Goal: Information Seeking & Learning: Learn about a topic

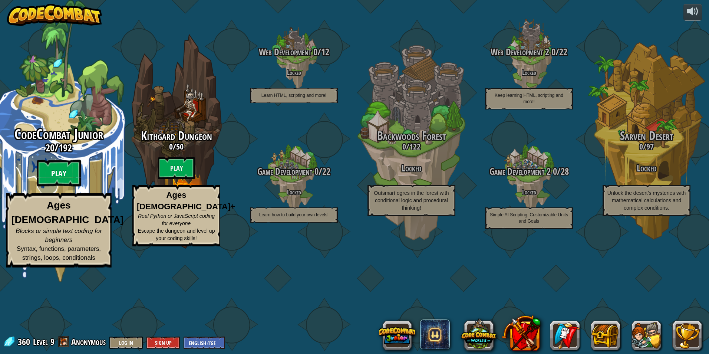
click at [70, 187] on btn "Play" at bounding box center [59, 173] width 44 height 27
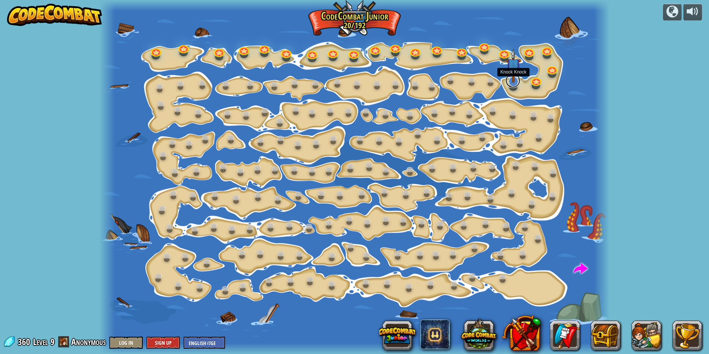
click at [512, 85] on link at bounding box center [512, 80] width 15 height 15
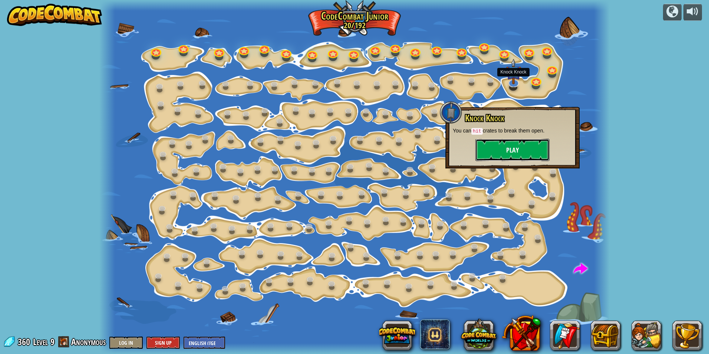
click at [519, 152] on button "Play" at bounding box center [512, 150] width 74 height 22
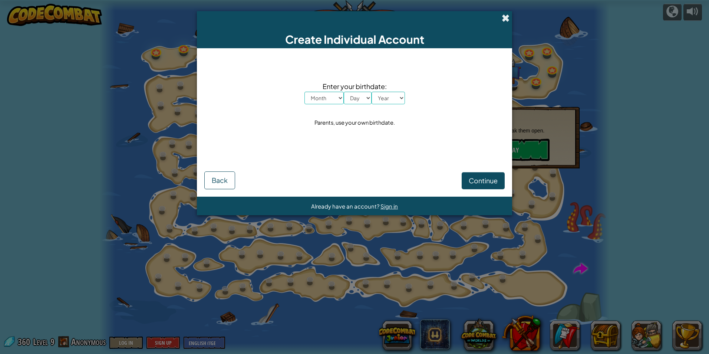
click at [507, 17] on span at bounding box center [506, 18] width 8 height 8
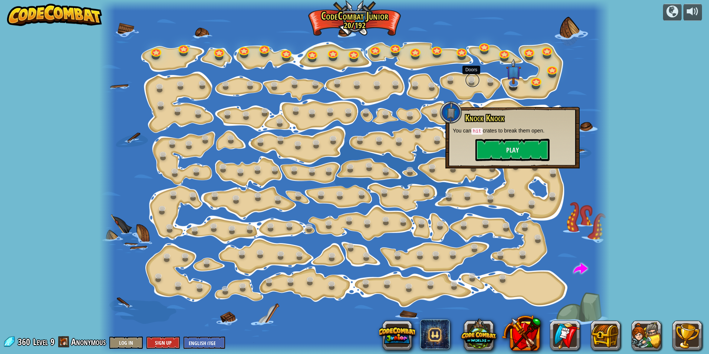
click at [472, 77] on link at bounding box center [472, 80] width 15 height 15
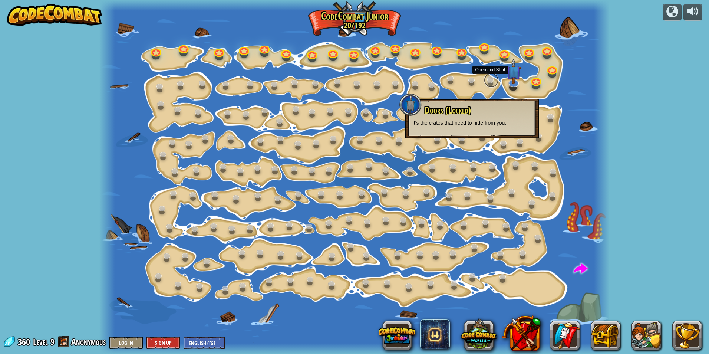
click at [489, 78] on link at bounding box center [491, 80] width 15 height 15
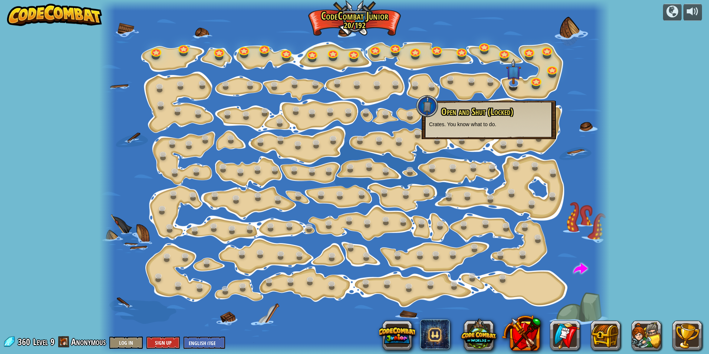
click at [499, 79] on div at bounding box center [354, 177] width 510 height 354
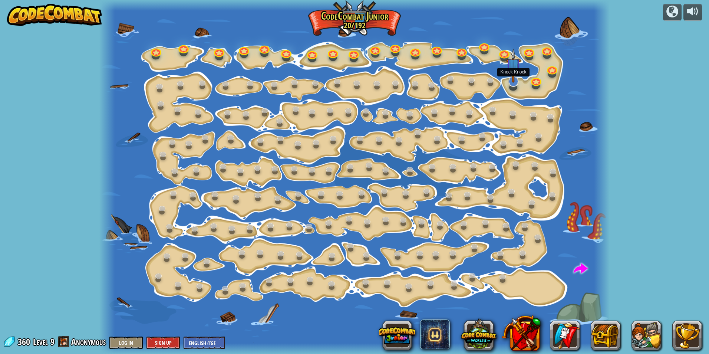
click at [512, 81] on img at bounding box center [513, 66] width 15 height 34
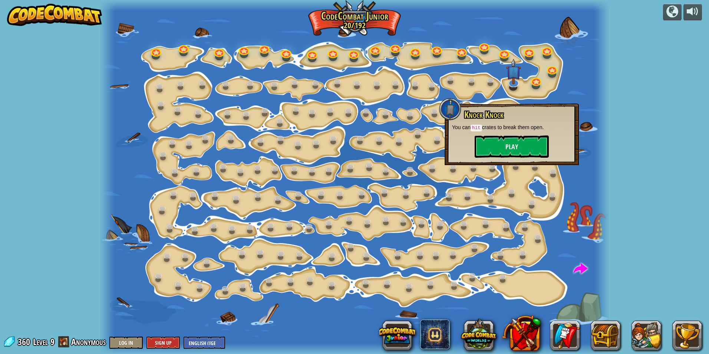
click at [542, 158] on div "Knock Knock You can hit crates to break them open. Play" at bounding box center [512, 134] width 134 height 62
click at [519, 137] on button "Play" at bounding box center [512, 146] width 74 height 22
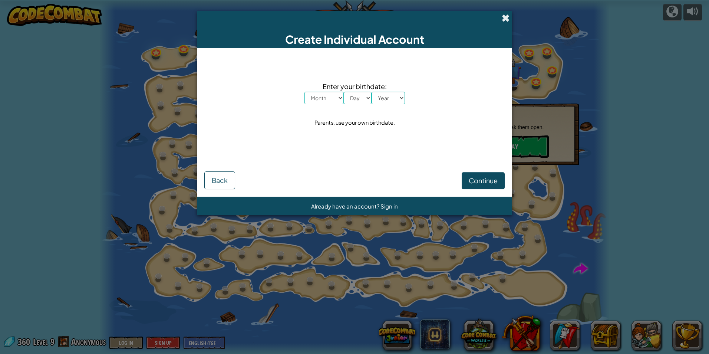
click at [504, 18] on span at bounding box center [506, 18] width 8 height 8
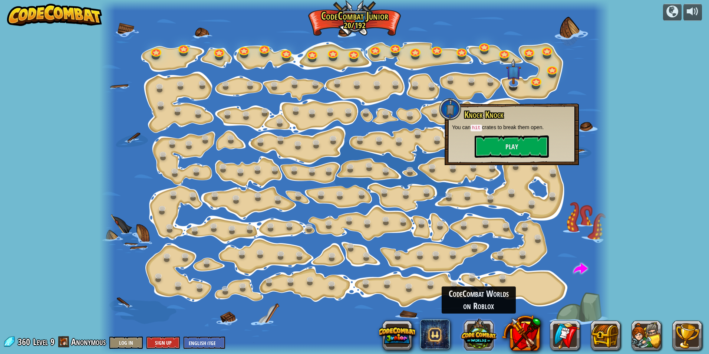
click at [482, 339] on button at bounding box center [479, 334] width 36 height 36
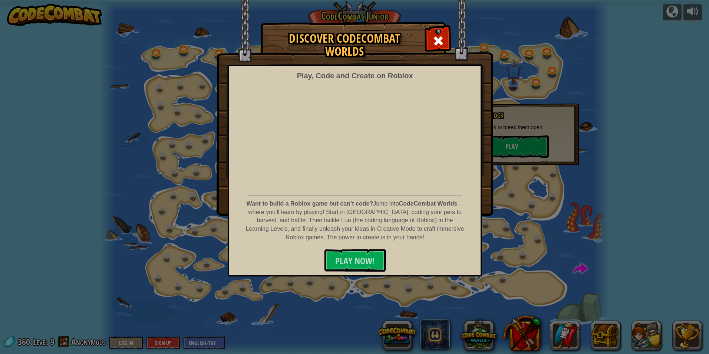
drag, startPoint x: 513, startPoint y: 287, endPoint x: 511, endPoint y: 296, distance: 9.5
click at [511, 296] on div "Discover CodeCombat Worlds Play, Code and Create on Roblox Want to build a Robl…" at bounding box center [354, 177] width 709 height 354
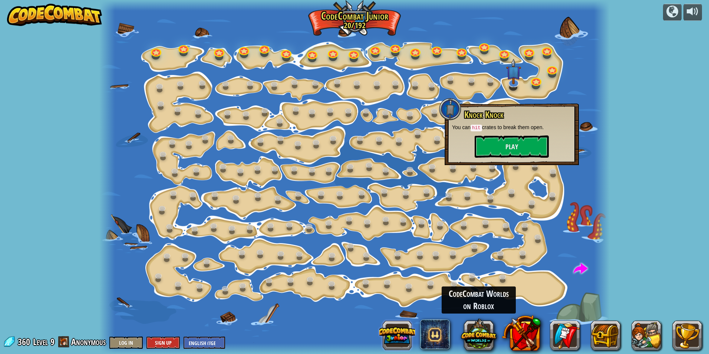
click at [388, 337] on button at bounding box center [397, 335] width 36 height 36
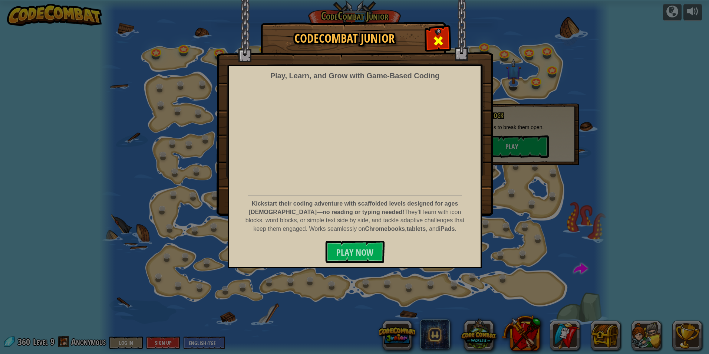
click at [435, 36] on span at bounding box center [438, 41] width 12 height 12
